Goal: Information Seeking & Learning: Learn about a topic

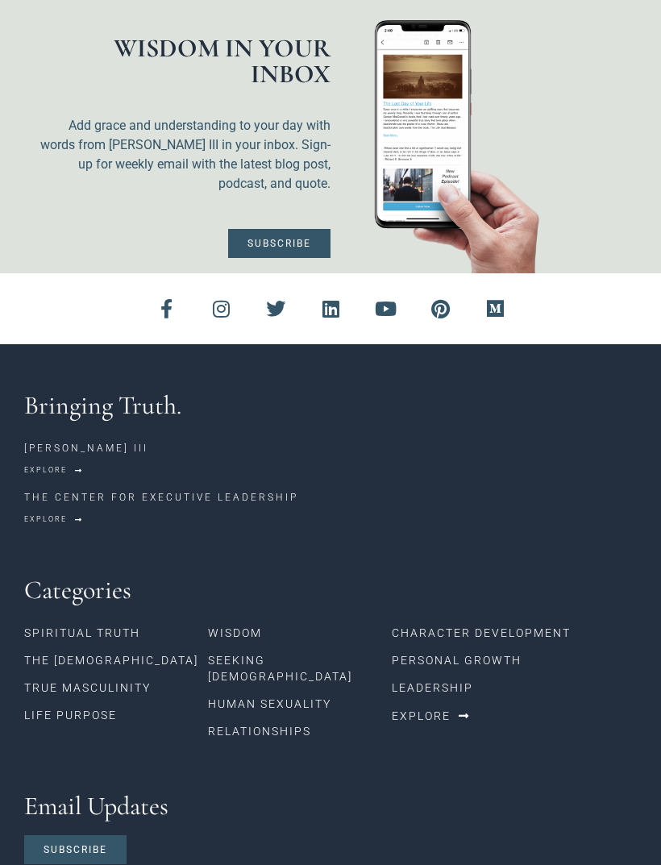
scroll to position [1556, 0]
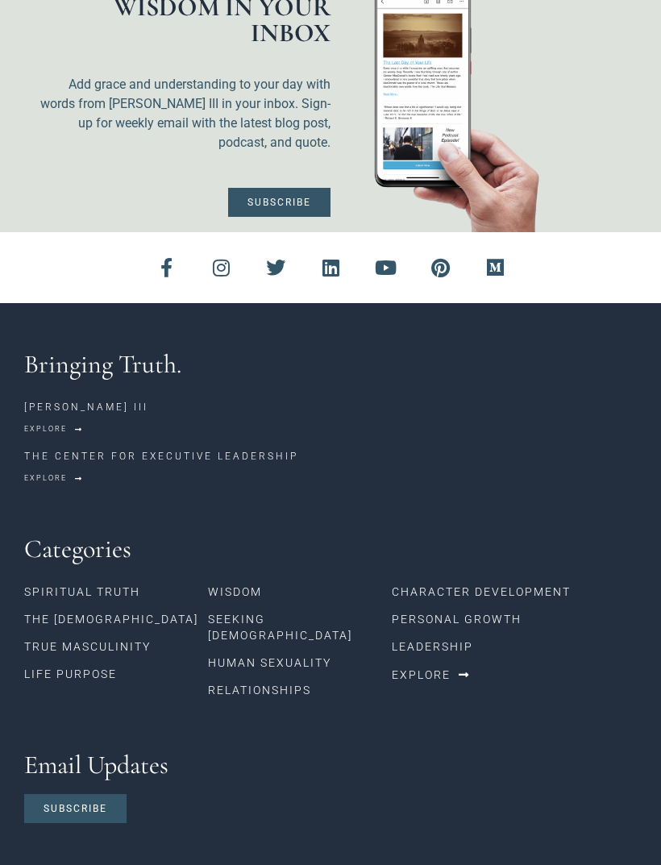
click at [137, 578] on link "Spiritual Truth" at bounding box center [116, 591] width 184 height 27
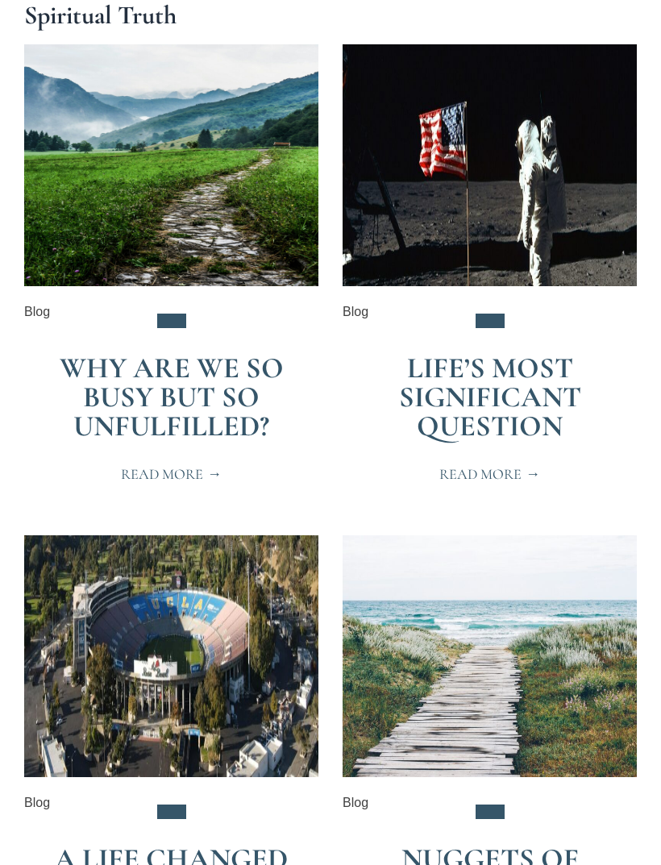
scroll to position [308, 0]
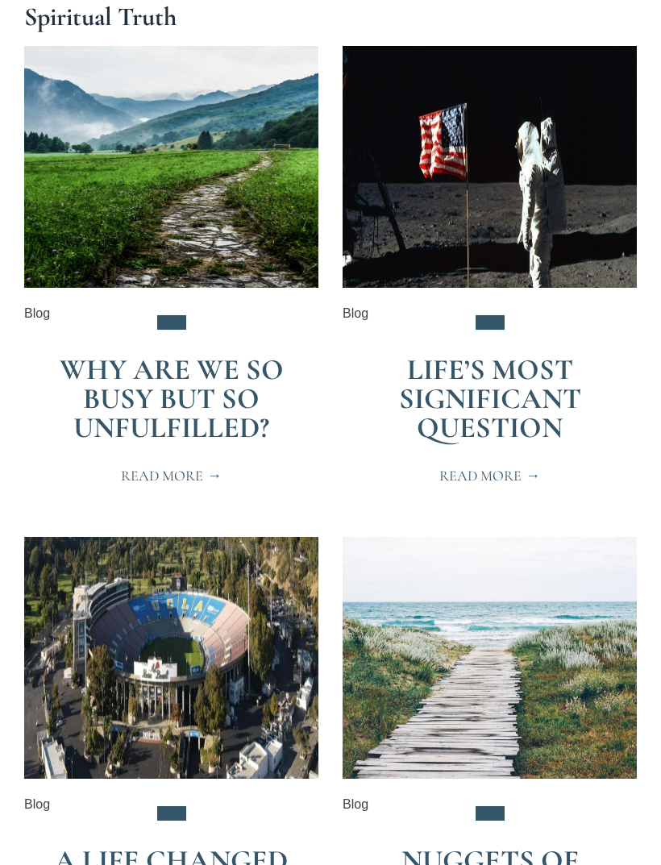
click at [226, 401] on link "Why Are We So Busy but So Unfulfilled?" at bounding box center [172, 398] width 224 height 93
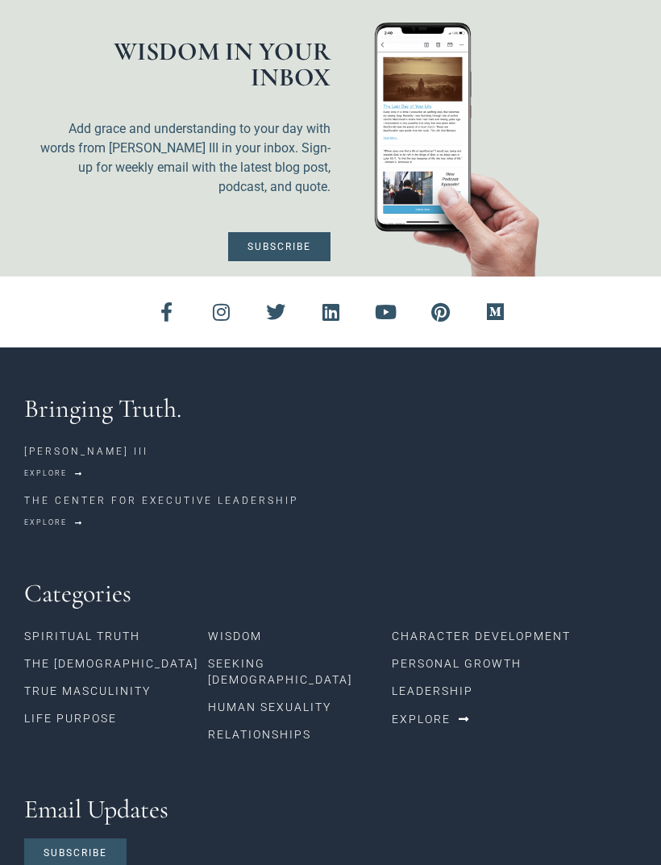
scroll to position [5918, 0]
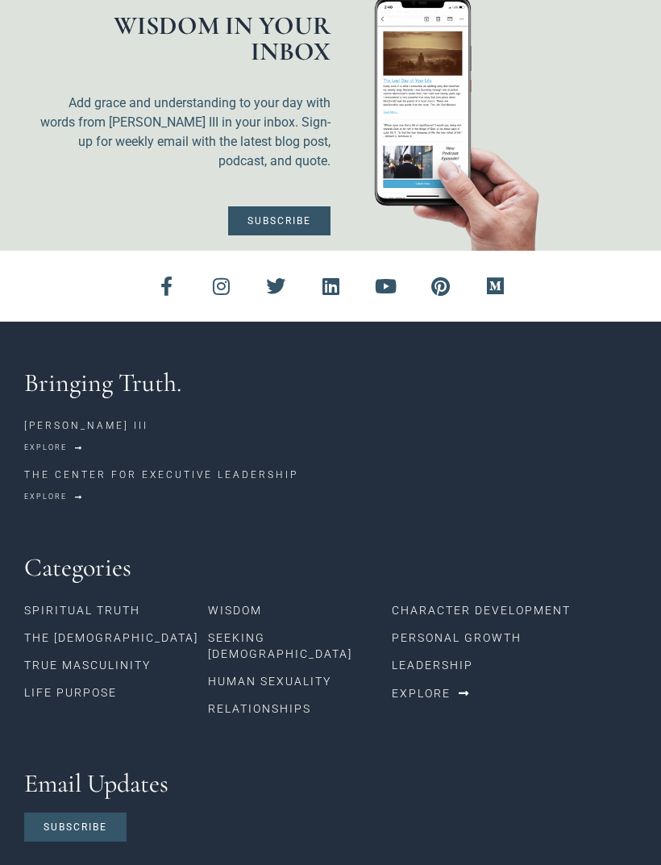
click at [91, 624] on link "The [DEMOGRAPHIC_DATA]" at bounding box center [116, 637] width 184 height 27
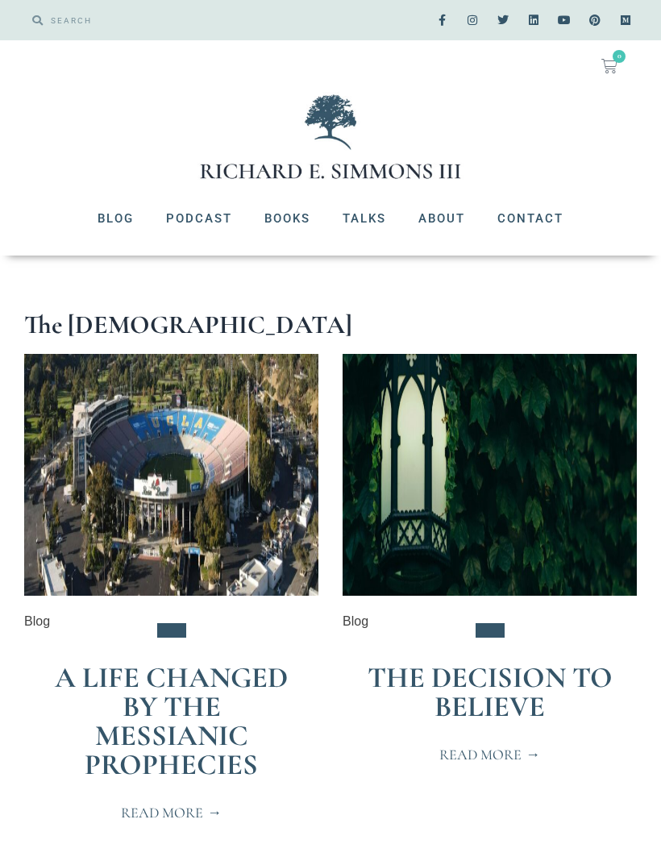
click at [543, 690] on link "The Decision to Believe" at bounding box center [489, 692] width 245 height 64
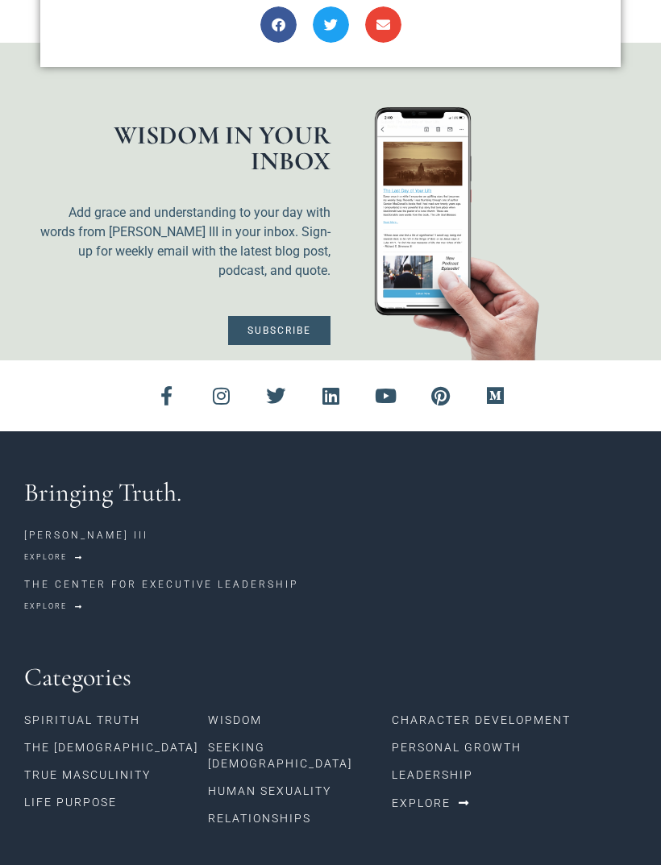
scroll to position [1729, 0]
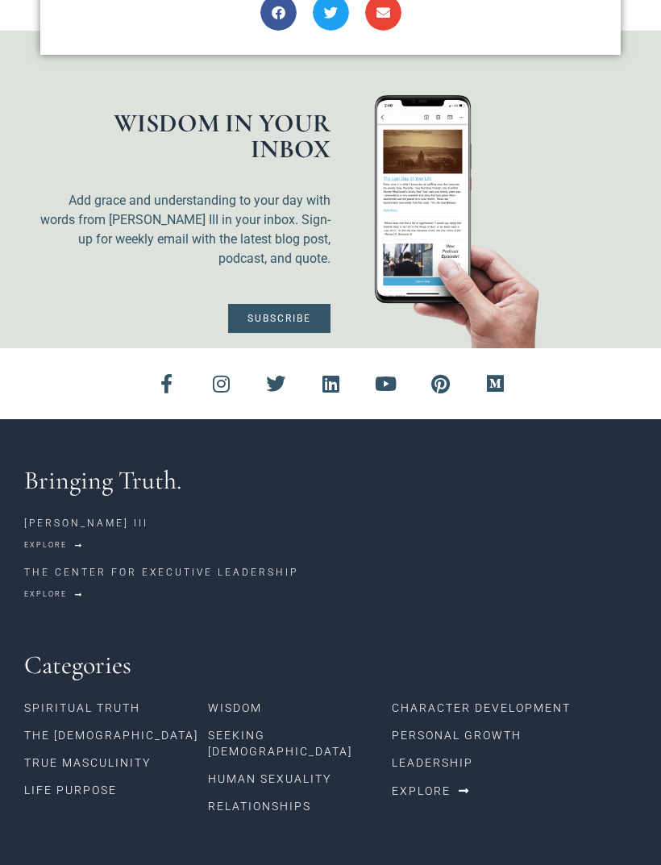
click at [147, 749] on link "True Masculinity" at bounding box center [116, 762] width 184 height 27
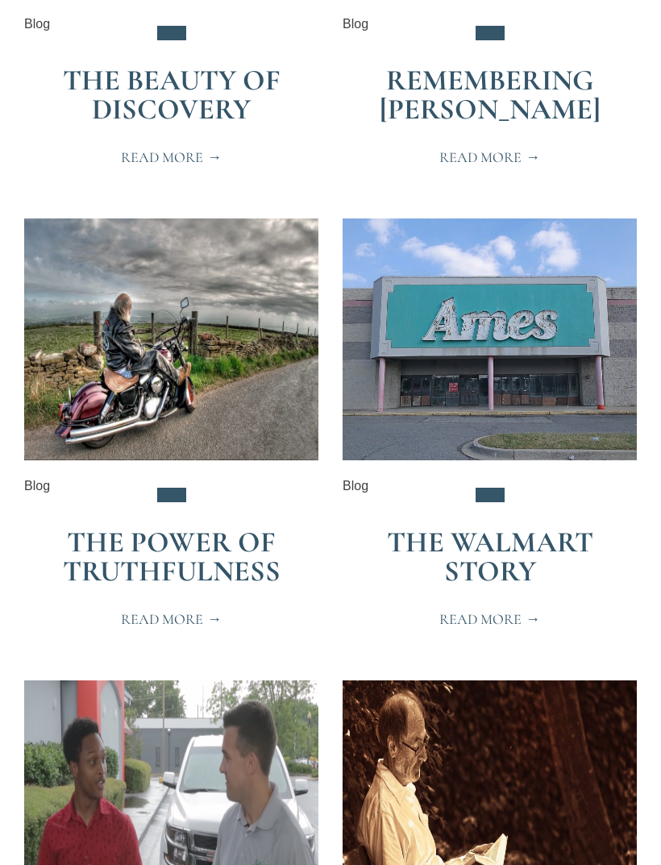
scroll to position [2992, 0]
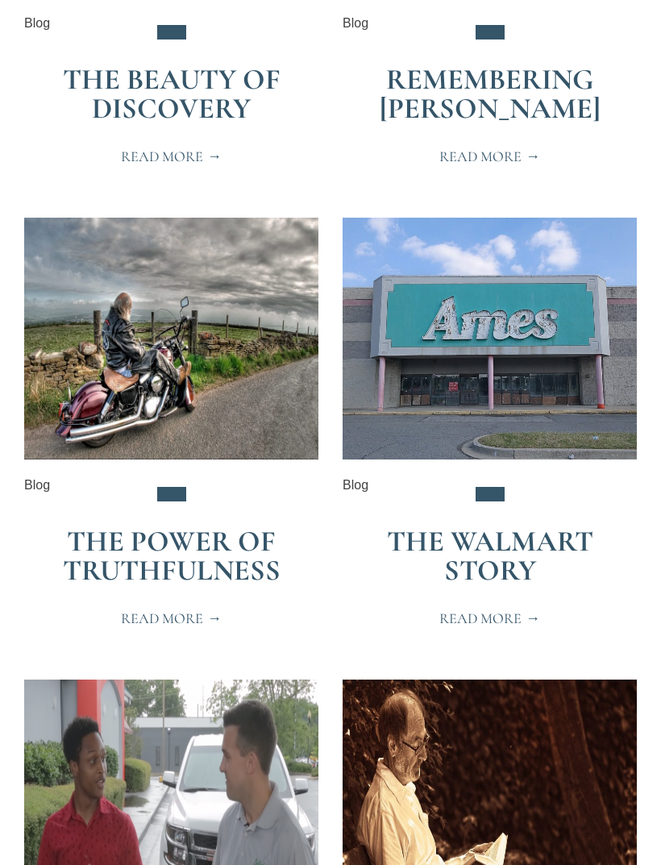
click at [544, 588] on link "The Walmart Story" at bounding box center [490, 557] width 206 height 64
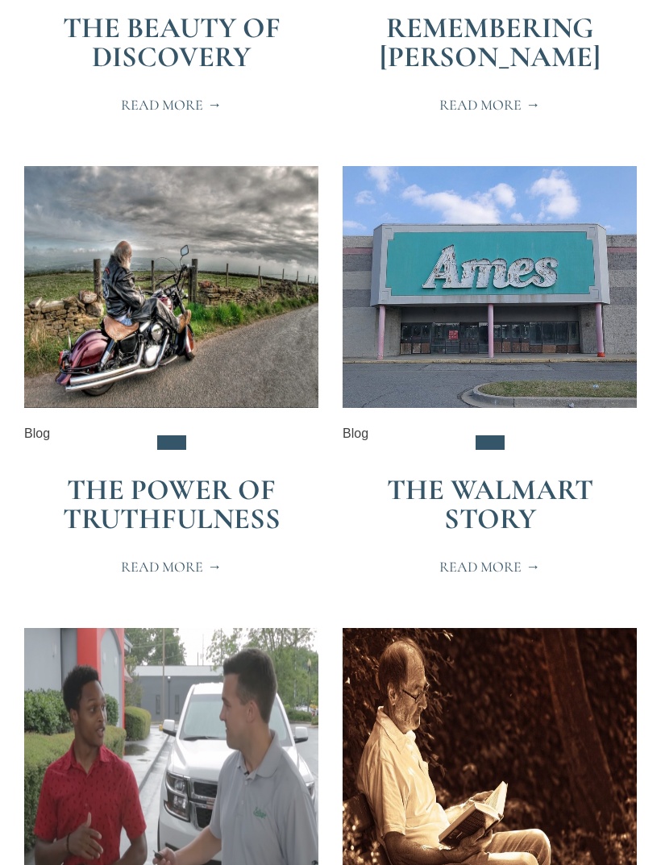
click at [216, 536] on link "The Power of Truthfulness" at bounding box center [172, 504] width 218 height 64
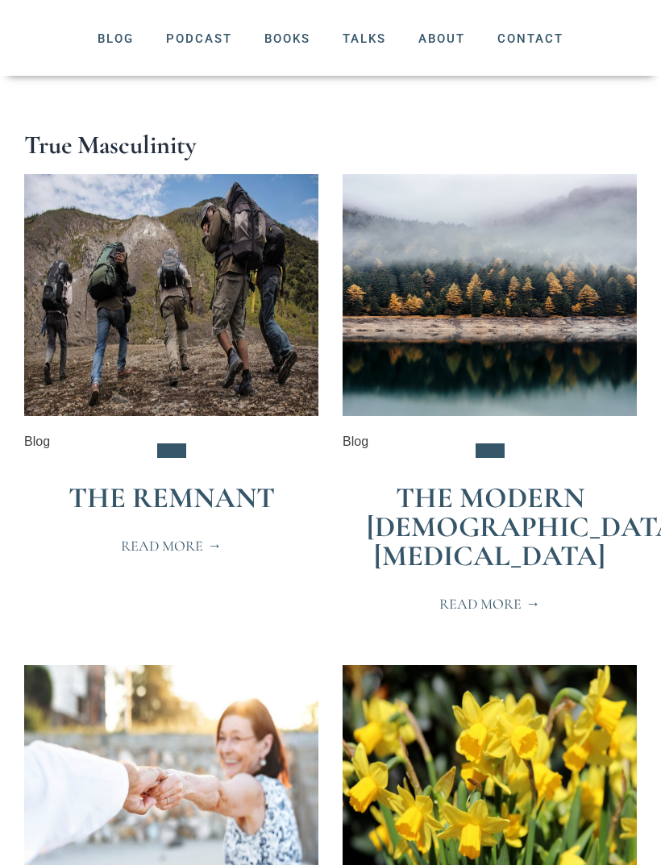
scroll to position [0, 0]
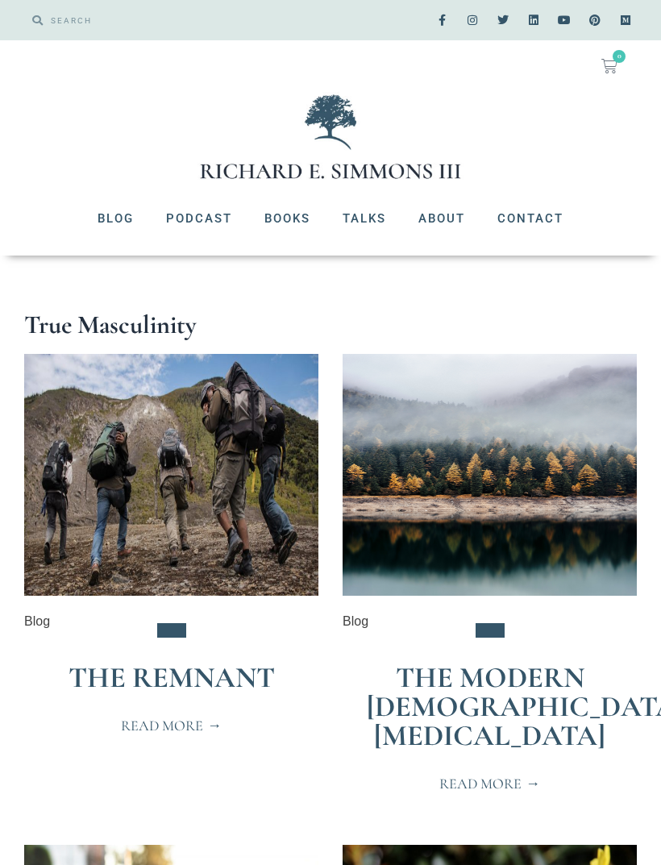
click at [303, 218] on link "Books" at bounding box center [287, 218] width 78 height 42
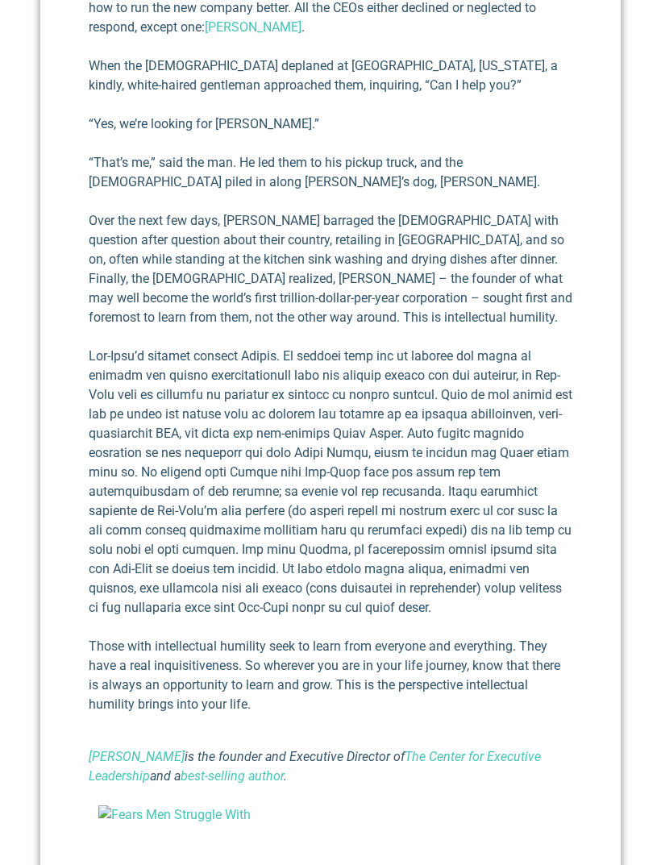
scroll to position [1412, 0]
click at [426, 478] on p at bounding box center [330, 481] width 483 height 271
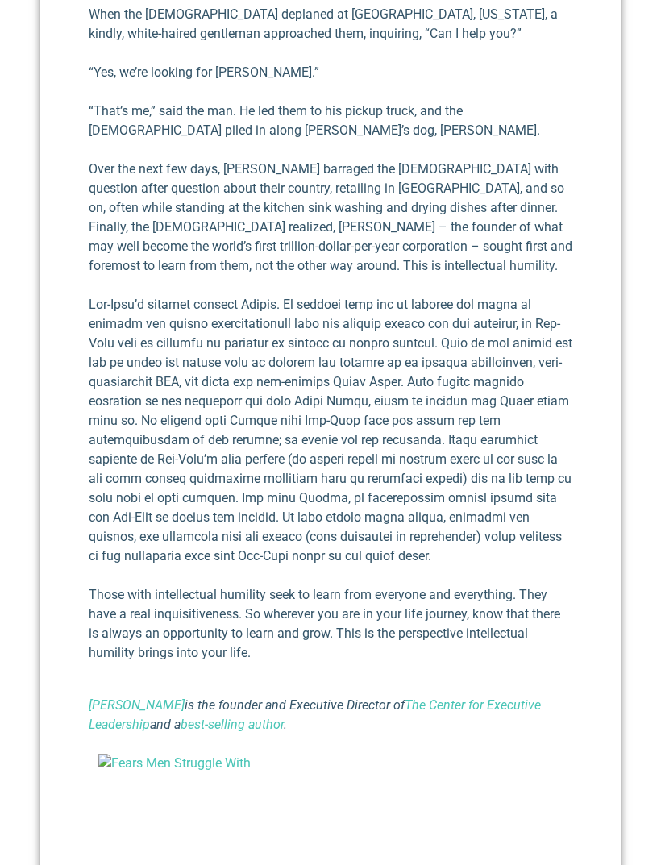
scroll to position [1465, 0]
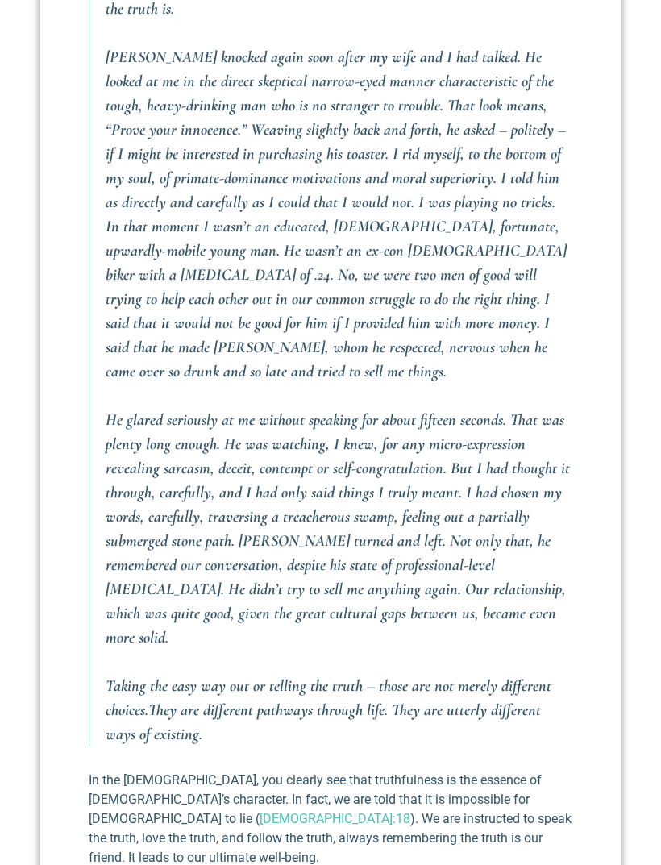
scroll to position [1757, 0]
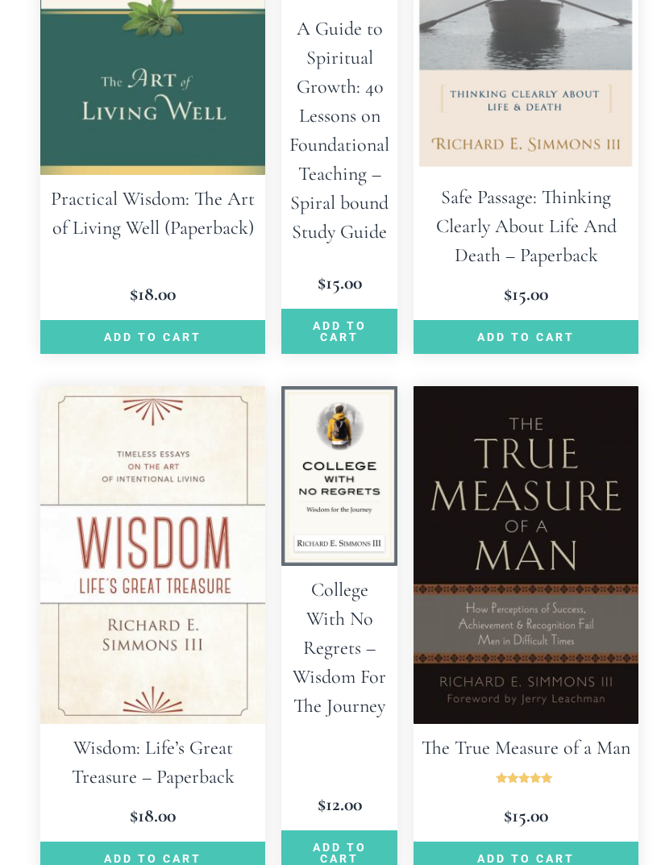
scroll to position [616, 0]
